Goal: Find specific page/section: Find specific page/section

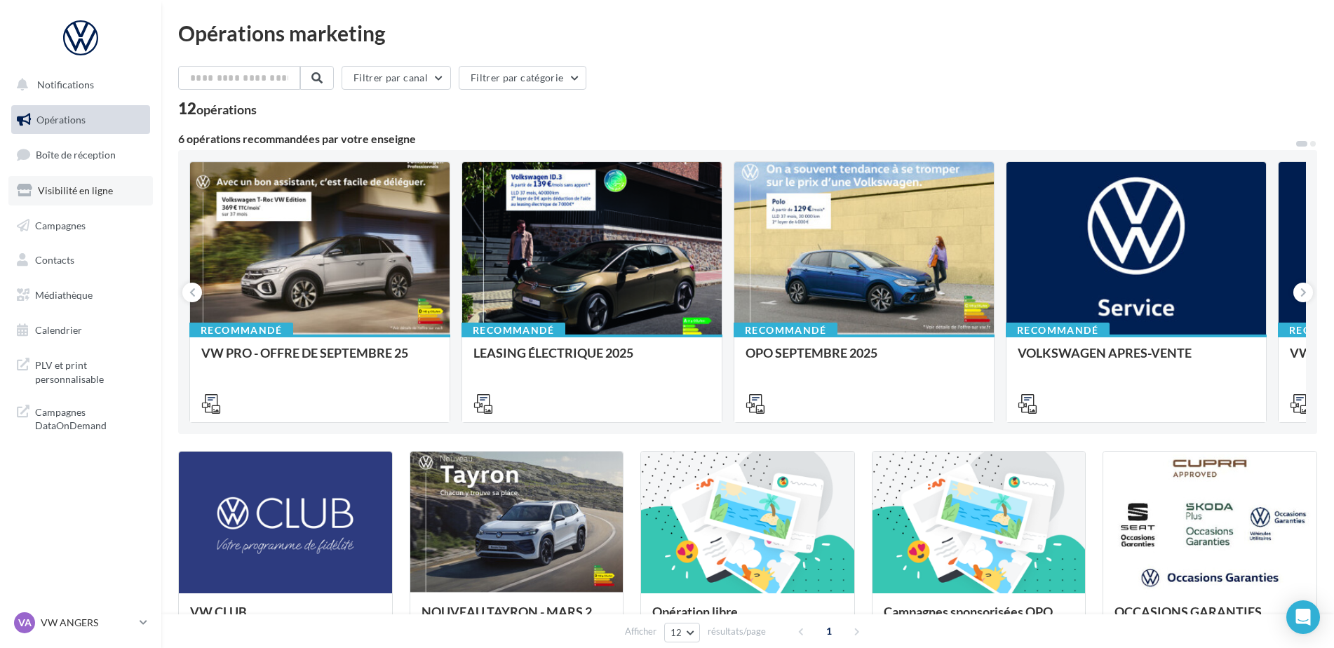
drag, startPoint x: 0, startPoint y: 0, endPoint x: 71, endPoint y: 189, distance: 202.3
click at [71, 189] on span "Visibilité en ligne" at bounding box center [75, 191] width 75 height 12
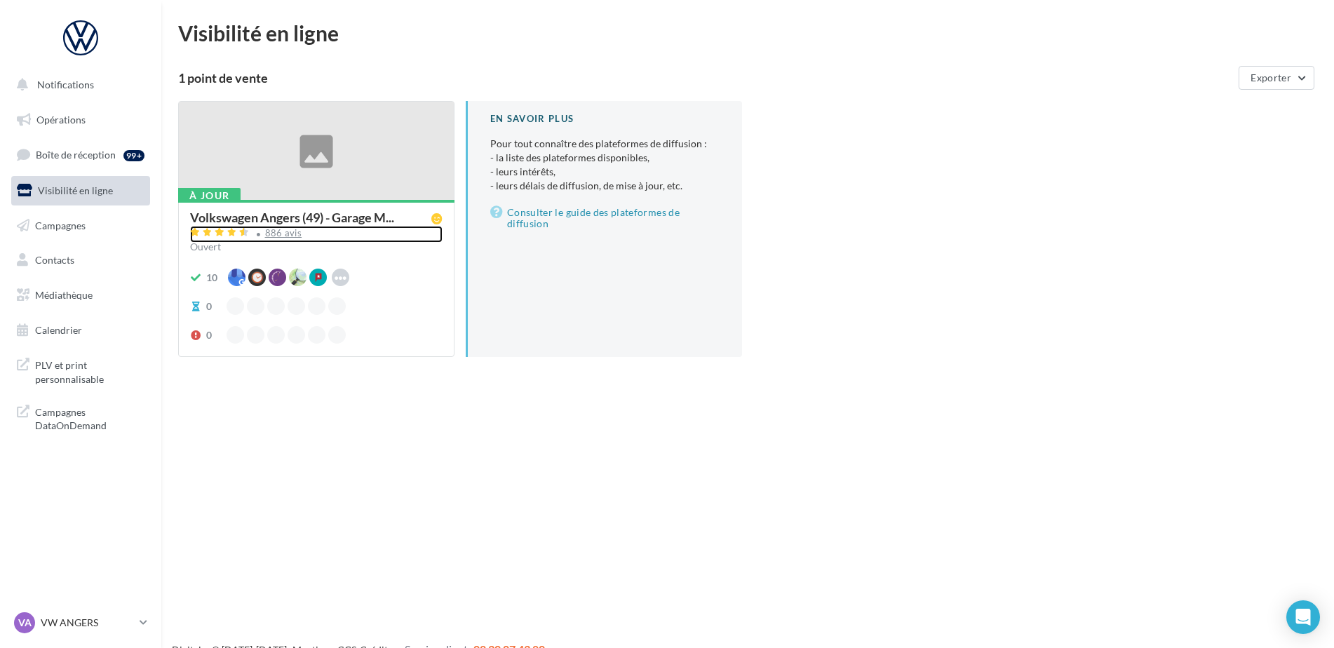
click at [274, 234] on div "886 avis" at bounding box center [283, 233] width 37 height 9
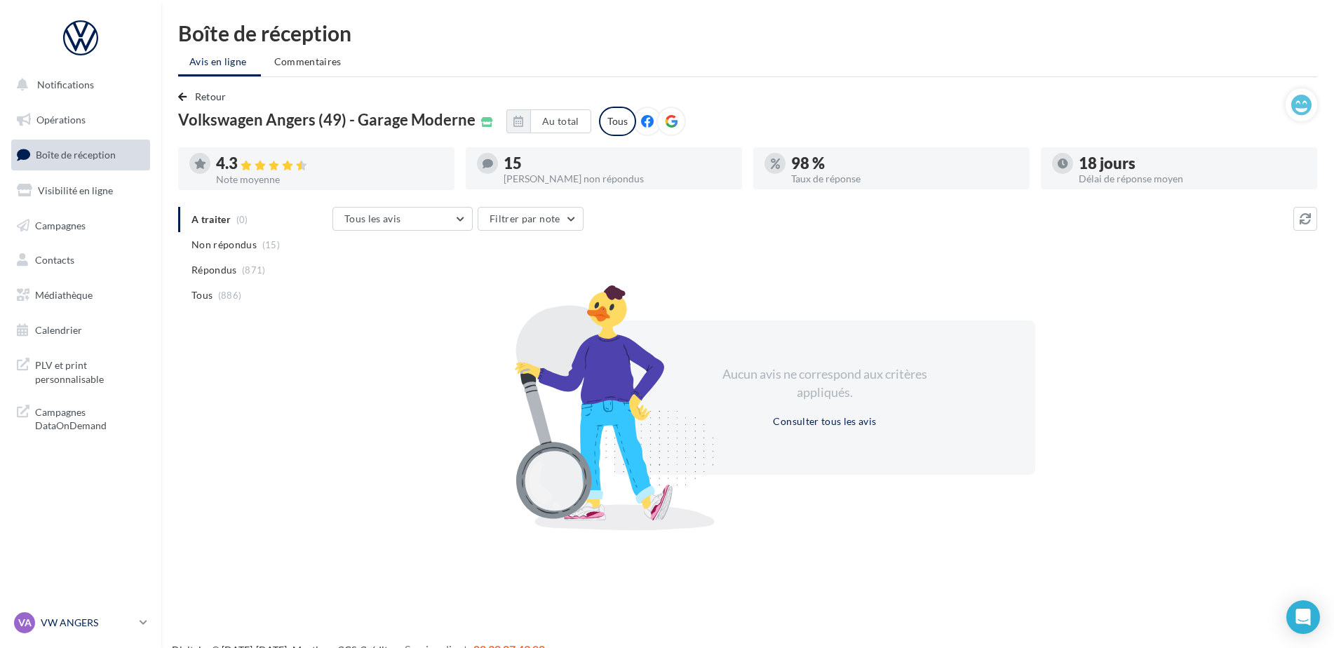
drag, startPoint x: 0, startPoint y: 0, endPoint x: 57, endPoint y: 623, distance: 625.6
click at [57, 623] on p "VW ANGERS" at bounding box center [87, 623] width 93 height 14
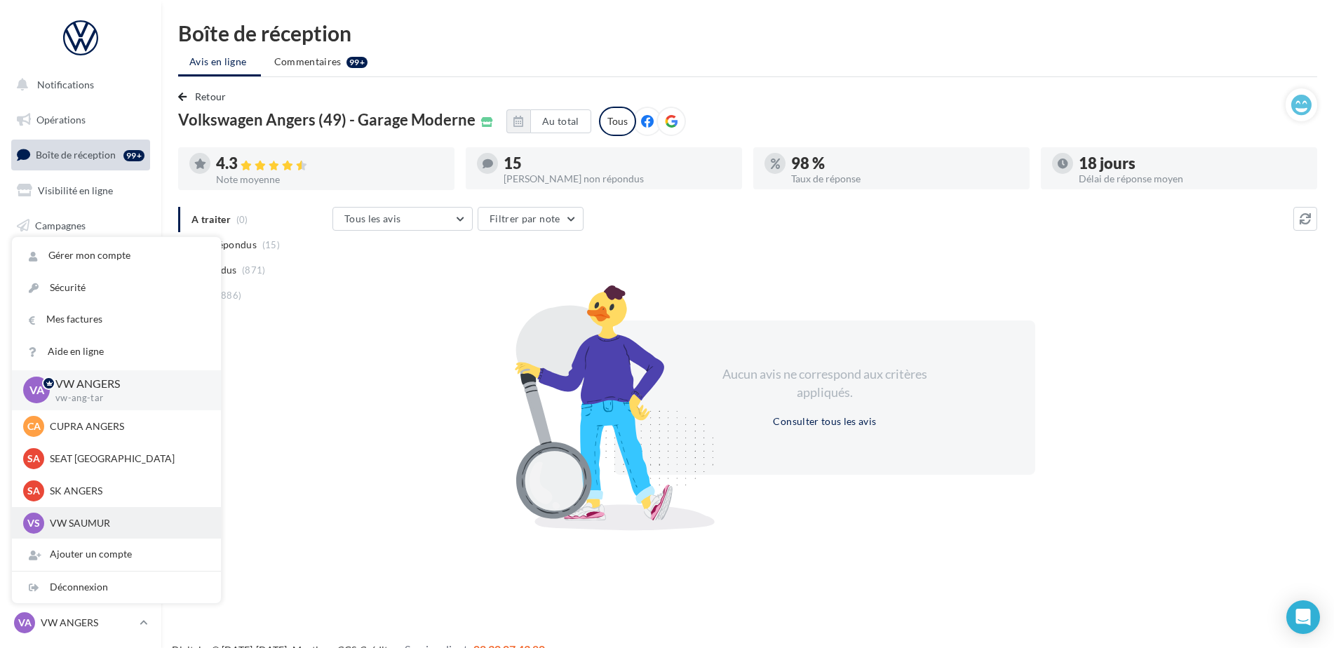
click at [74, 513] on div "VS VW SAUMUR vw-sau-tar" at bounding box center [116, 523] width 187 height 21
